Goal: Information Seeking & Learning: Learn about a topic

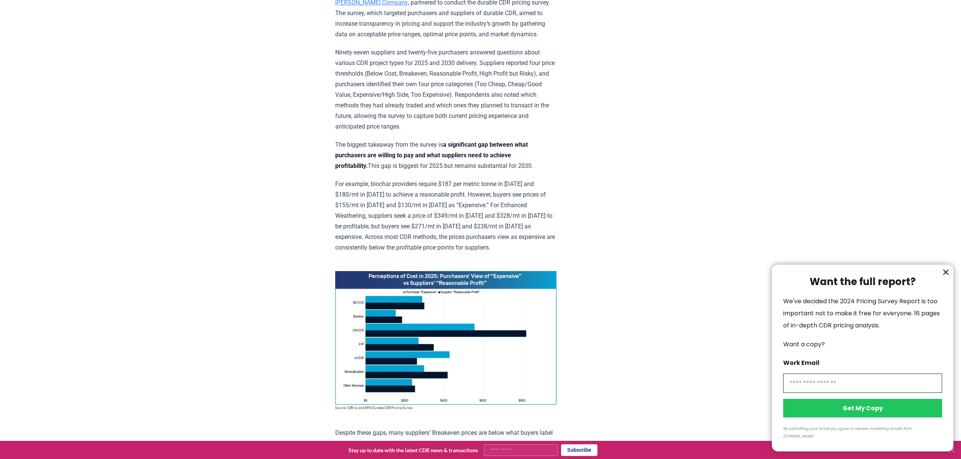
scroll to position [300, 0]
click at [500, 143] on div at bounding box center [480, 229] width 961 height 459
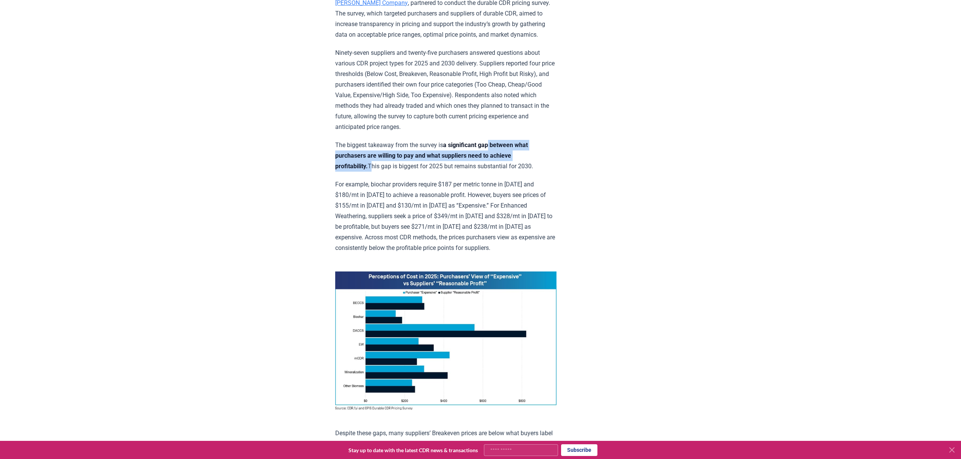
drag, startPoint x: 496, startPoint y: 141, endPoint x: 373, endPoint y: 164, distance: 125.1
click at [373, 164] on p "The biggest takeaway from the survey is a significant gap between what purchase…" at bounding box center [445, 156] width 221 height 32
copy p "between what purchasers are willing to pay and what suppliers need to achieve p…"
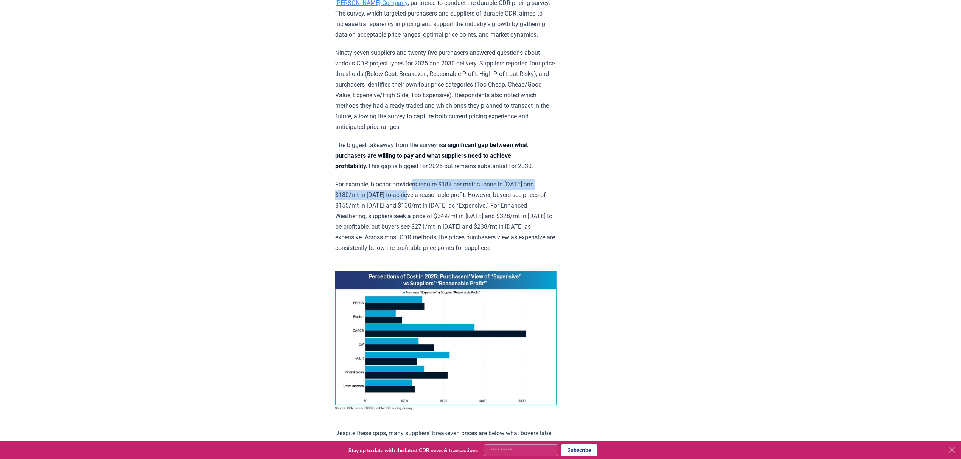
drag, startPoint x: 415, startPoint y: 197, endPoint x: 415, endPoint y: 186, distance: 11.0
click at [415, 186] on p "For example, biochar providers require $187 per metric tonne in [DATE] and $180…" at bounding box center [445, 216] width 221 height 74
drag, startPoint x: 336, startPoint y: 181, endPoint x: 455, endPoint y: 194, distance: 119.2
click at [455, 194] on p "For example, biochar providers require $187 per metric tonne in [DATE] and $180…" at bounding box center [445, 216] width 221 height 74
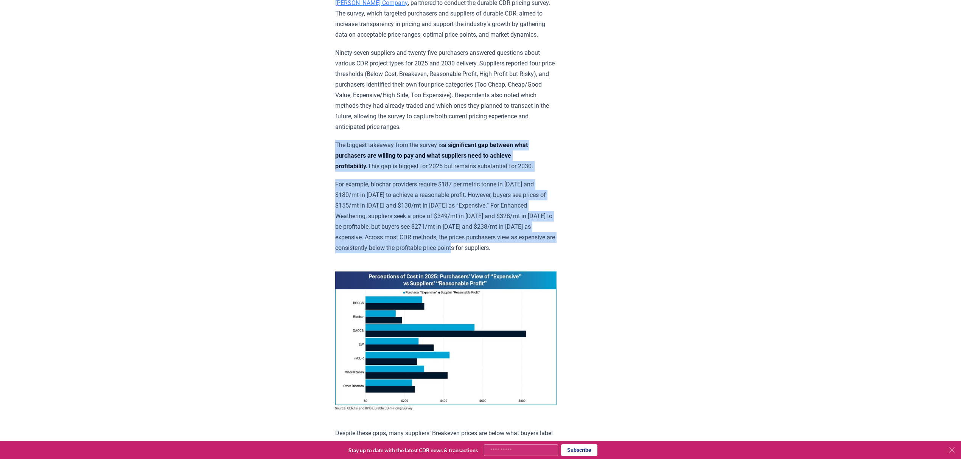
drag, startPoint x: 332, startPoint y: 142, endPoint x: 518, endPoint y: 250, distance: 214.4
copy div "The biggest takeaway from the survey is a significant gap between what purchase…"
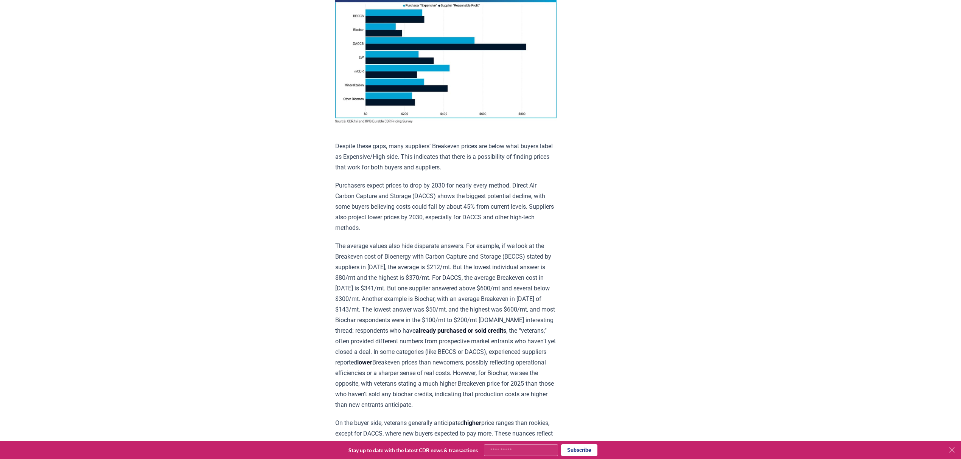
scroll to position [603, 0]
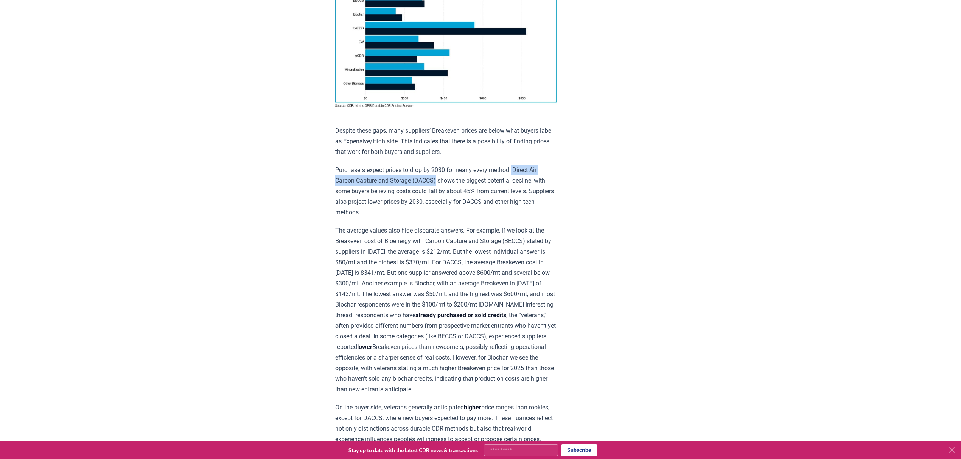
drag, startPoint x: 518, startPoint y: 166, endPoint x: 438, endPoint y: 176, distance: 80.1
click at [438, 176] on p "Purchasers expect prices to drop by 2030 for nearly every method. Direct Air Ca…" at bounding box center [445, 191] width 221 height 53
copy p "Direct Air Carbon Capture and Storage (DACCS)"
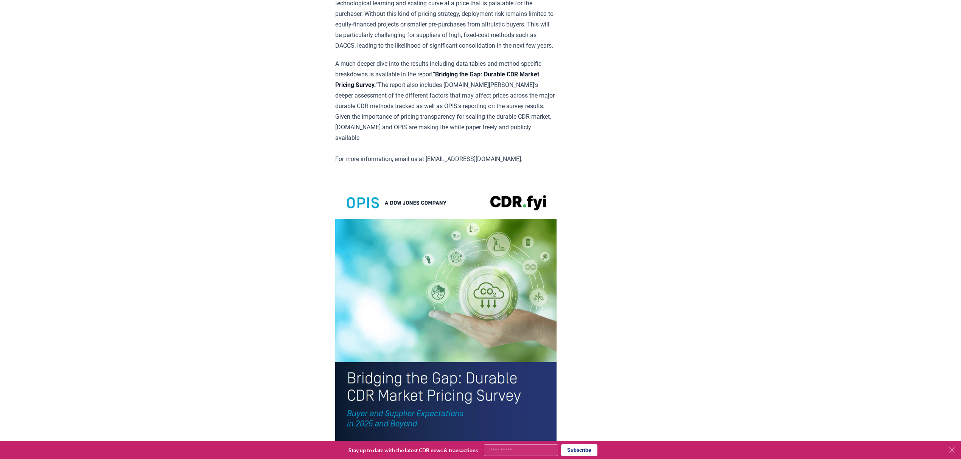
scroll to position [1360, 0]
